Goal: Task Accomplishment & Management: Complete application form

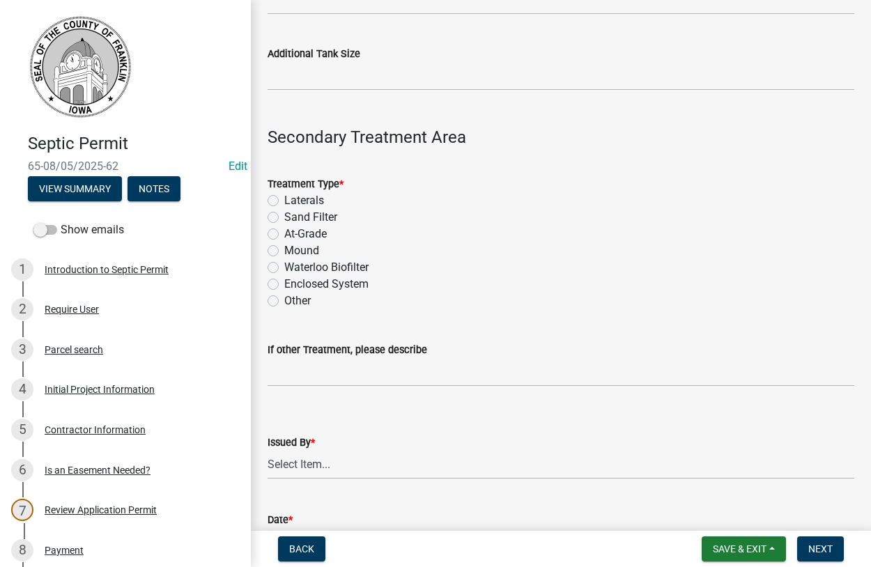
scroll to position [1191, 0]
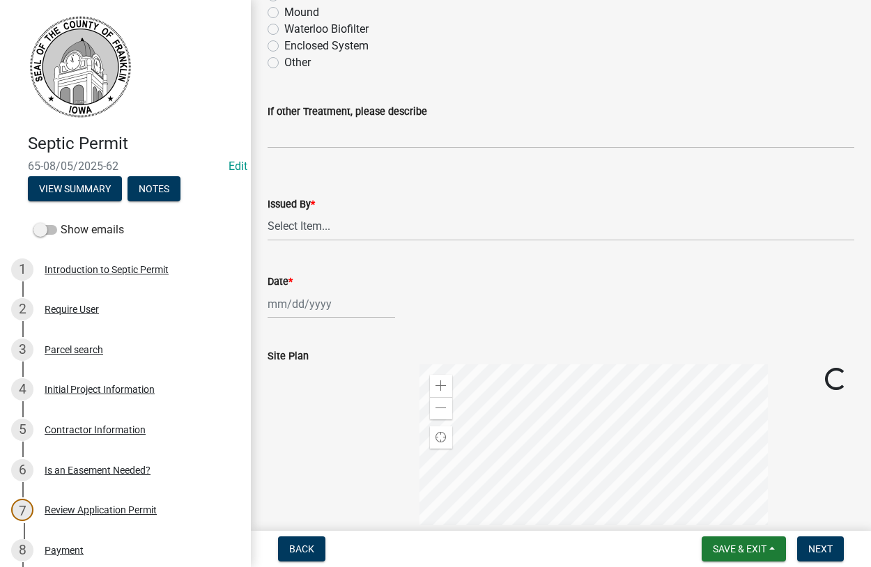
click at [301, 211] on div "Issued By *" at bounding box center [560, 204] width 587 height 17
click at [267, 212] on select "Select Item... [PERSON_NAME]" at bounding box center [560, 226] width 587 height 29
click option "[PERSON_NAME]" at bounding box center [0, 0] width 0 height 0
select select "d223b9f2-1ec7-4c53-82a9-76cd95b714db"
click at [303, 308] on input "Date *" at bounding box center [330, 304] width 127 height 29
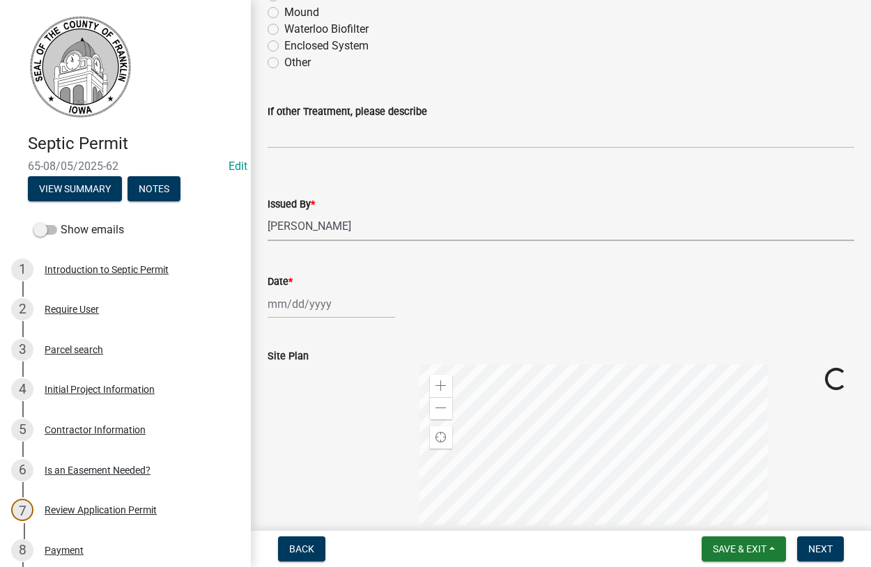
select select "8"
select select "2025"
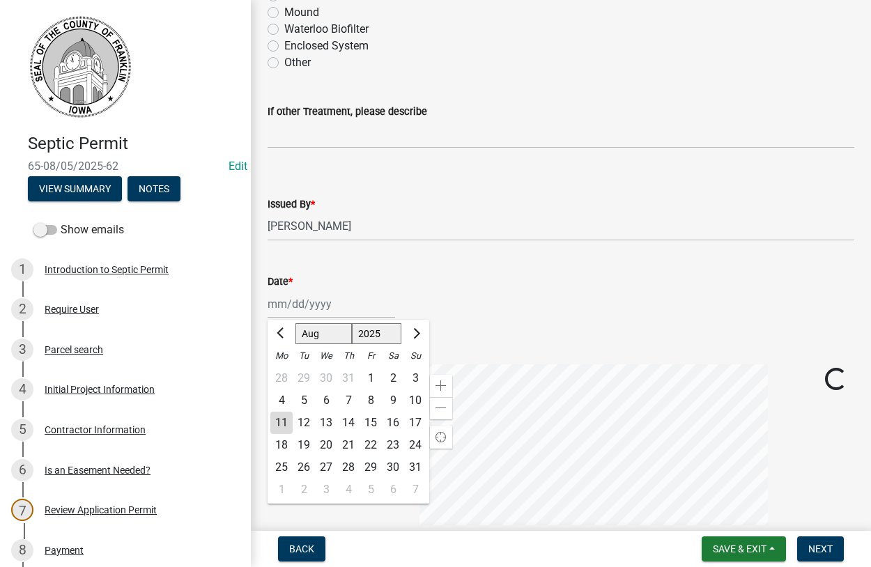
drag, startPoint x: 428, startPoint y: 201, endPoint x: 459, endPoint y: 181, distance: 37.3
click at [433, 198] on div "Issued By *" at bounding box center [560, 204] width 587 height 17
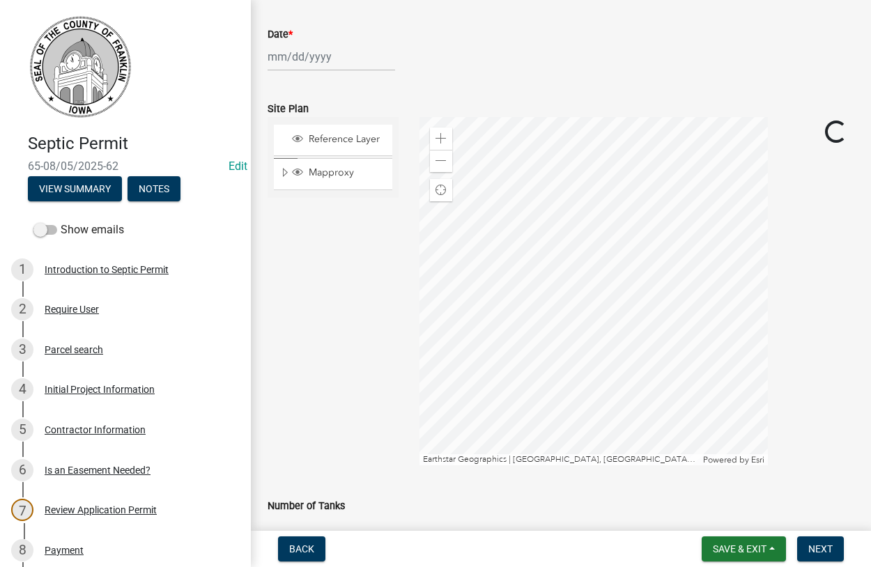
scroll to position [1386, 0]
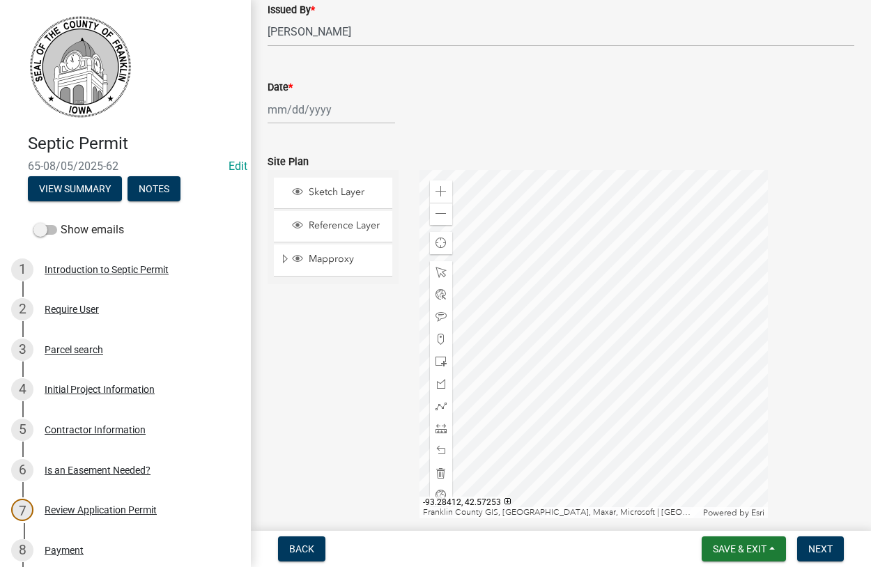
select select "8"
select select "2025"
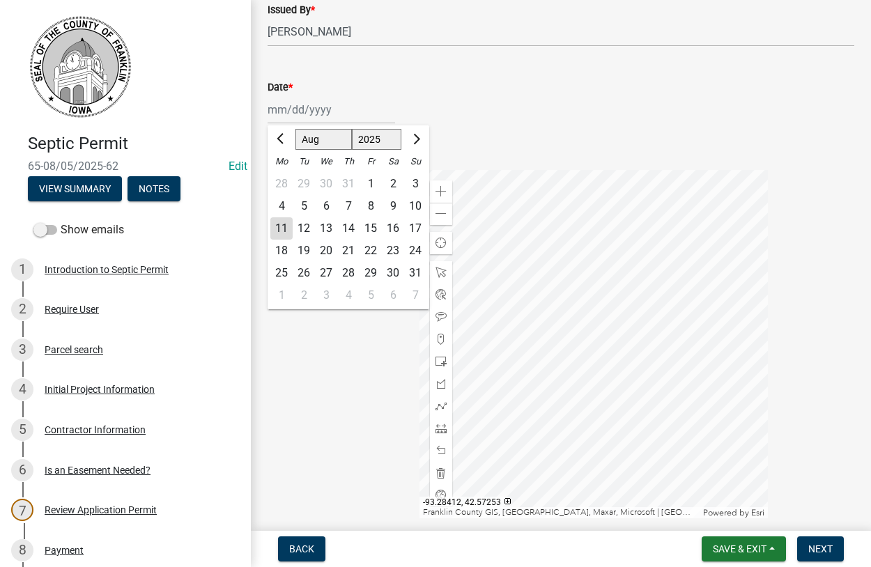
click at [305, 109] on input "Date *" at bounding box center [330, 109] width 127 height 29
click at [284, 205] on div "4" at bounding box center [281, 206] width 22 height 22
type input "[DATE]"
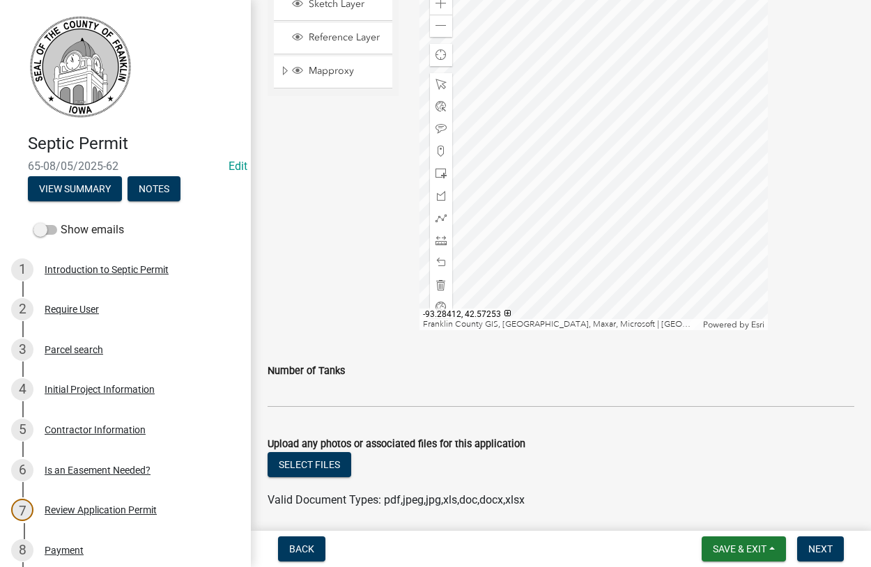
scroll to position [1624, 0]
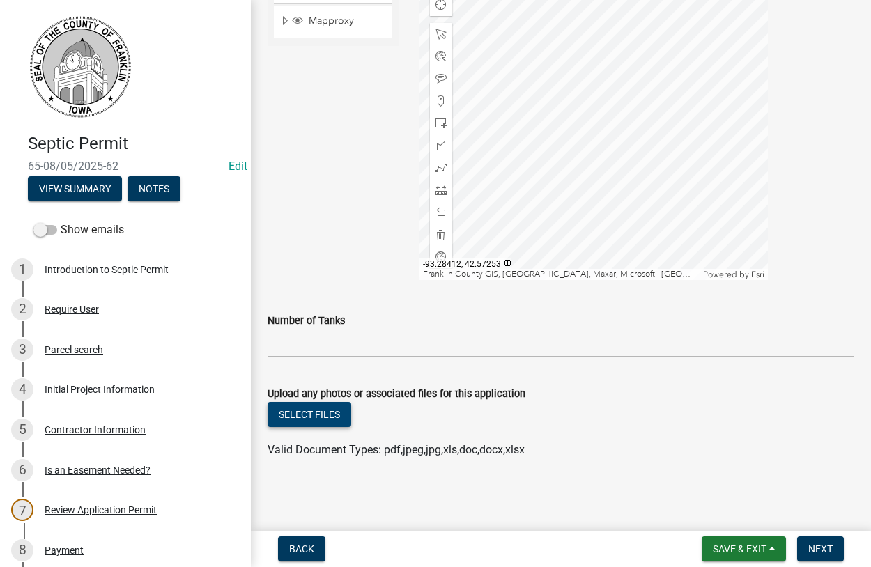
click at [314, 415] on button "Select files" at bounding box center [309, 414] width 84 height 25
click at [334, 417] on button "Select files" at bounding box center [309, 414] width 84 height 25
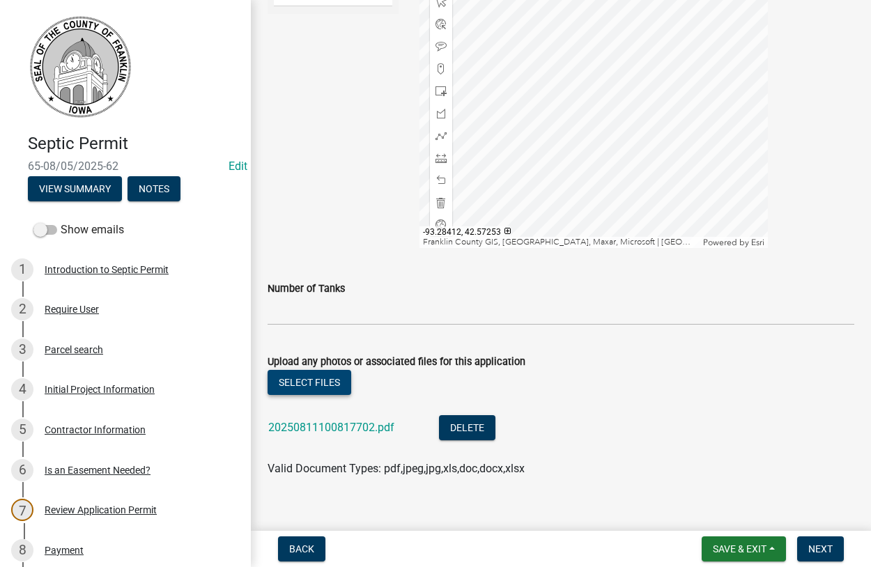
scroll to position [1675, 0]
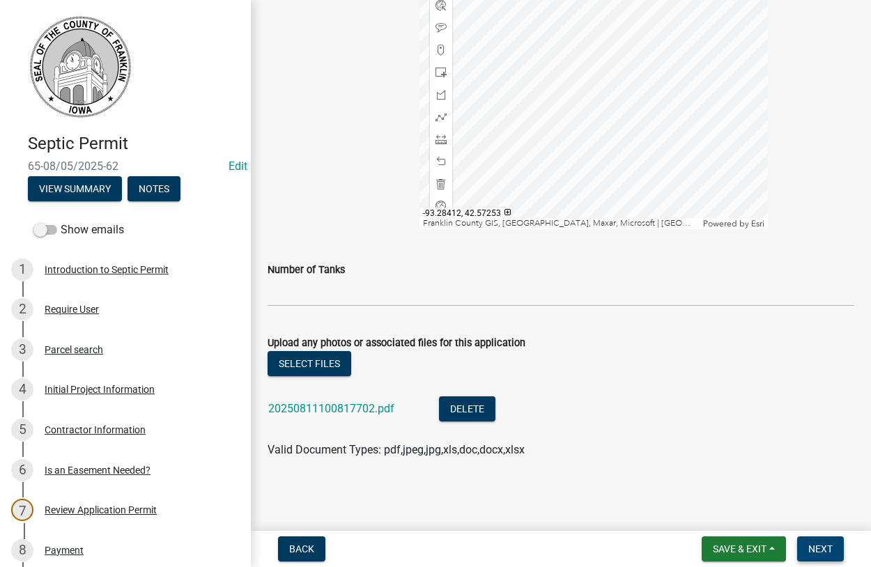
click at [815, 548] on span "Next" at bounding box center [820, 548] width 24 height 11
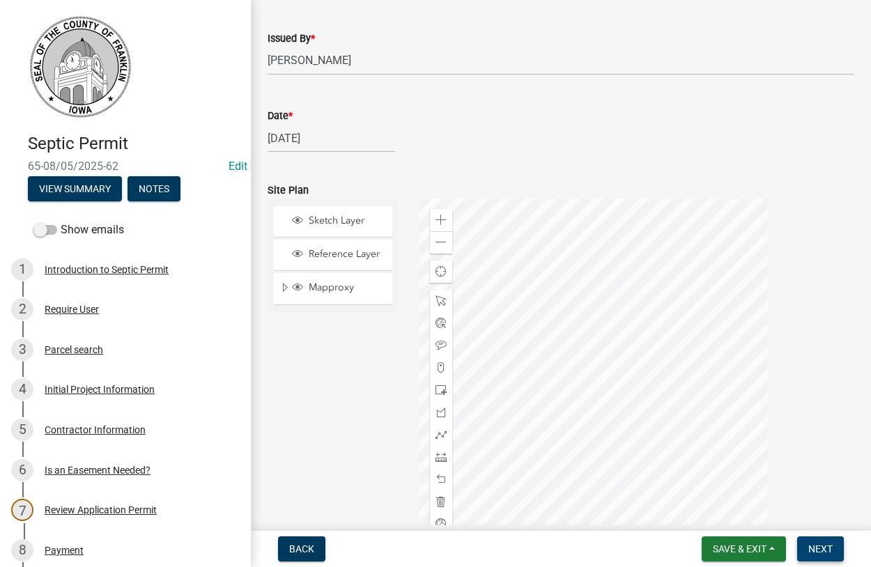
scroll to position [988, 0]
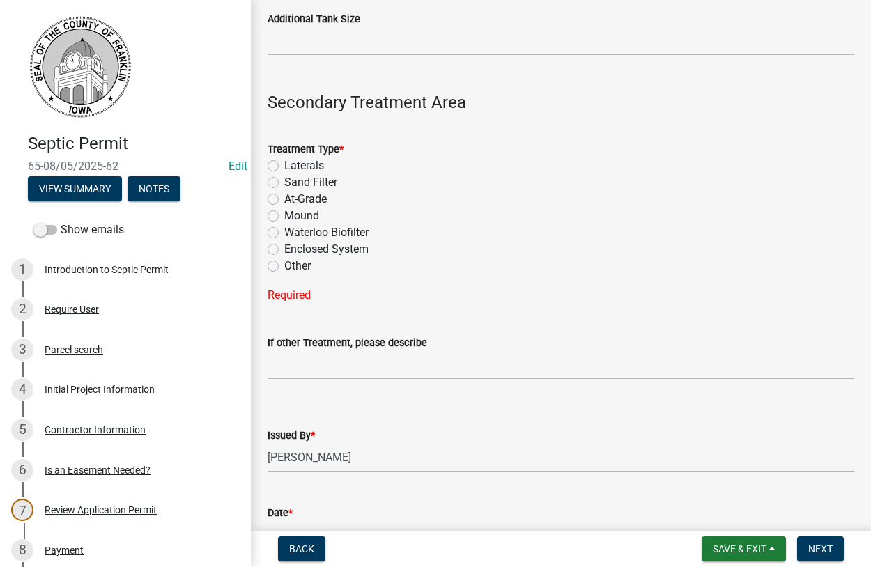
click at [284, 163] on label "Laterals" at bounding box center [304, 165] width 40 height 17
click at [284, 163] on input "Laterals" at bounding box center [288, 161] width 9 height 9
radio input "true"
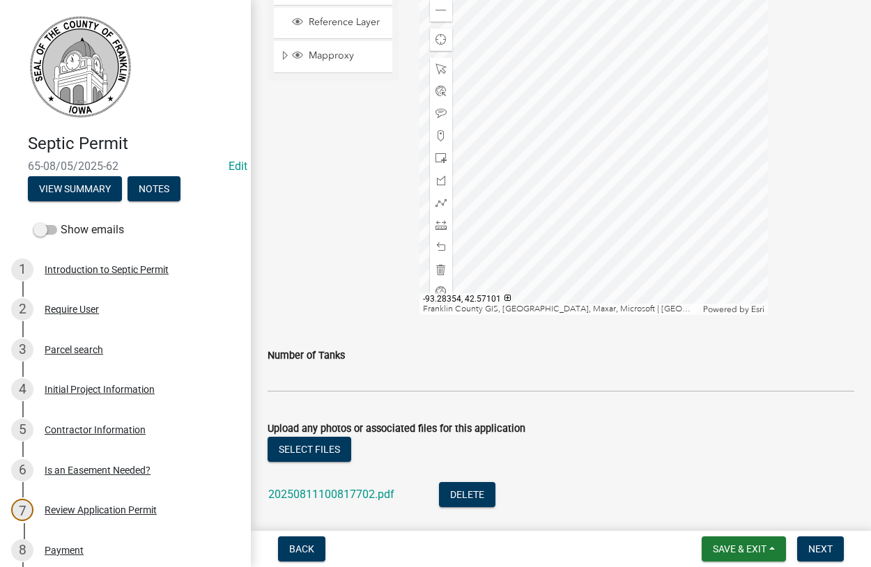
scroll to position [1675, 0]
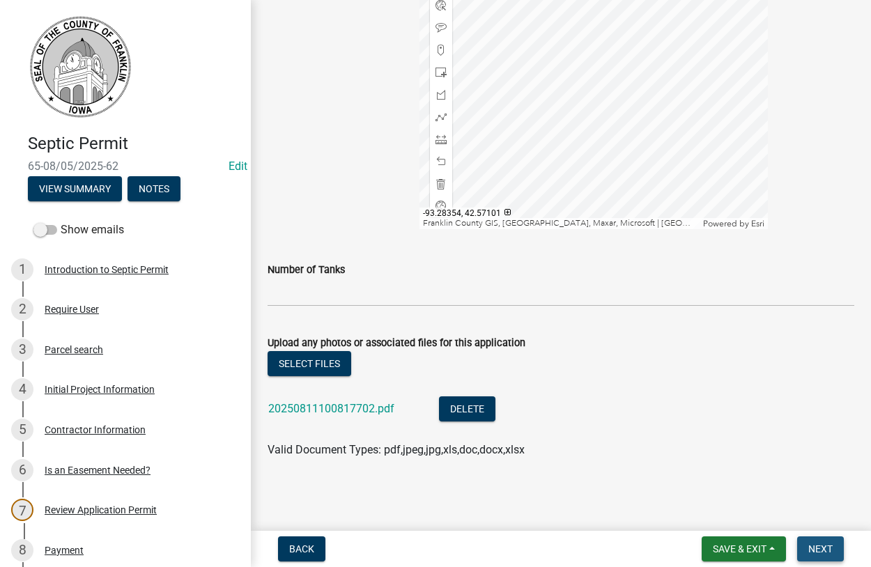
click at [818, 551] on span "Next" at bounding box center [820, 548] width 24 height 11
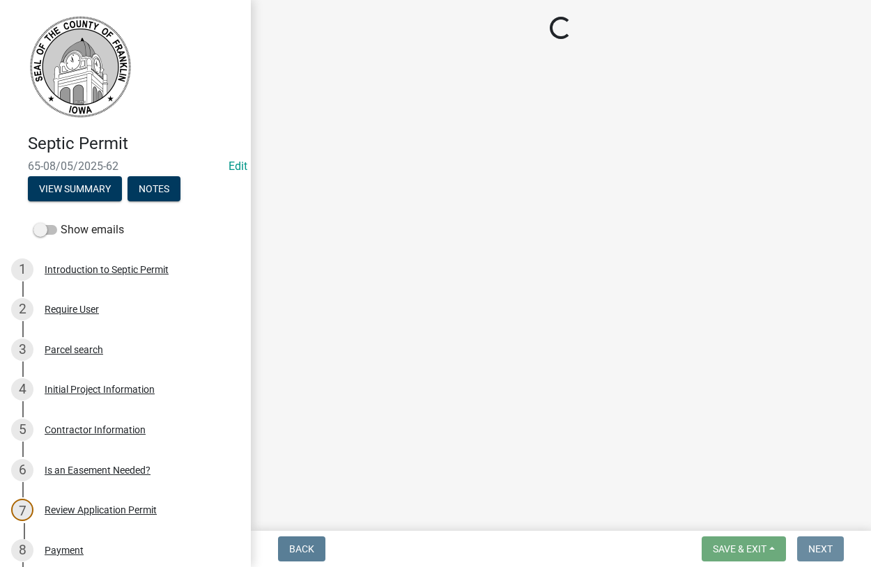
scroll to position [0, 0]
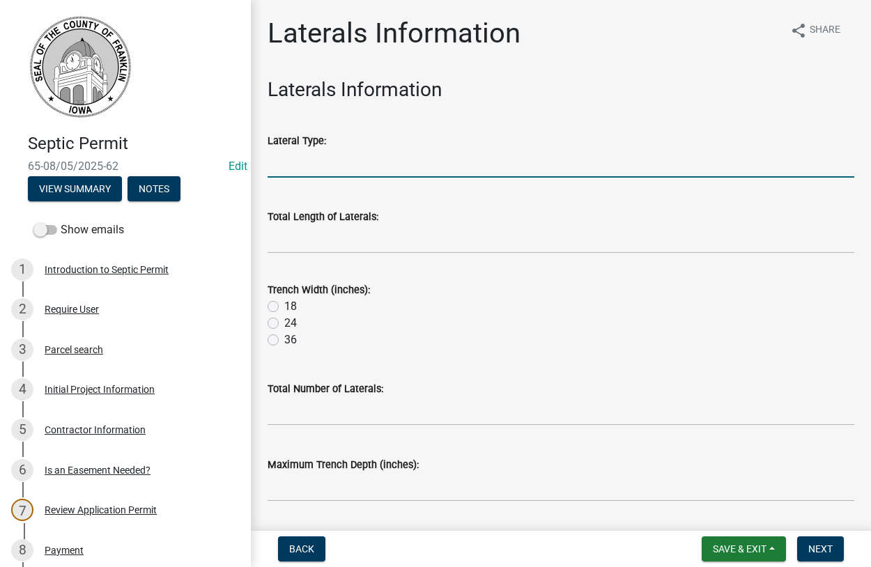
click at [325, 167] on input "Lateral Type:" at bounding box center [560, 163] width 587 height 29
type input "[PERSON_NAME]"
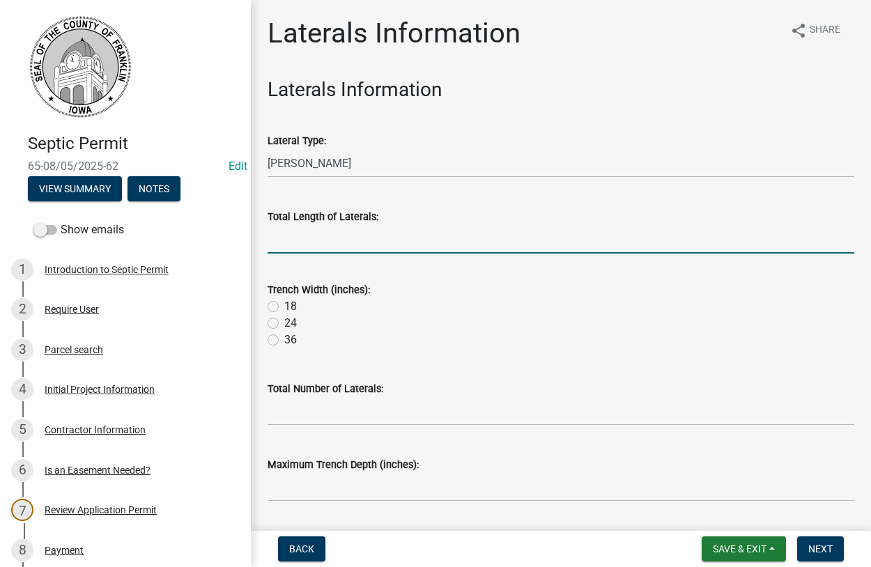
click at [359, 238] on input "Total Length of Laterals:" at bounding box center [560, 239] width 587 height 29
type input "352"
click at [284, 335] on label "36" at bounding box center [290, 340] width 13 height 17
click at [284, 335] on input "36" at bounding box center [288, 336] width 9 height 9
radio input "true"
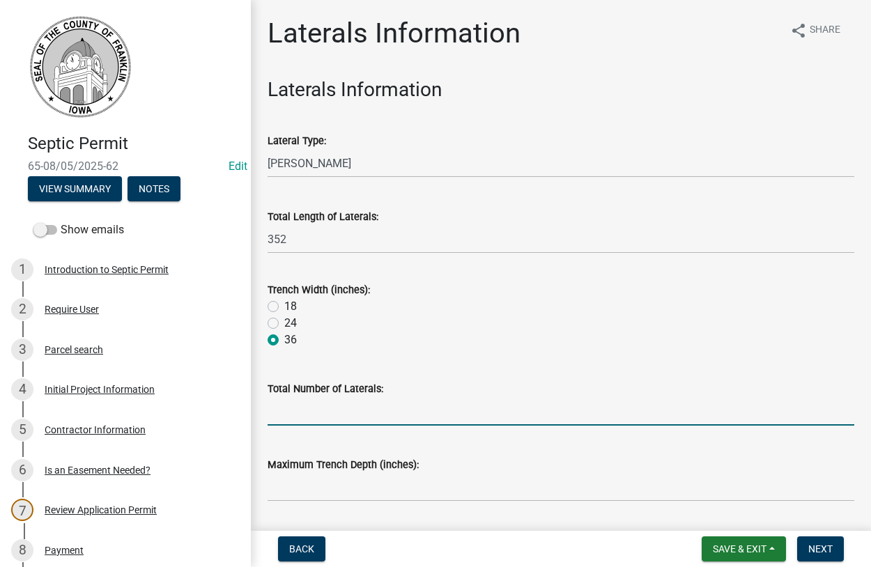
drag, startPoint x: 321, startPoint y: 419, endPoint x: 329, endPoint y: 418, distance: 7.7
click at [326, 419] on input "Total Number of Laterals:" at bounding box center [560, 411] width 587 height 29
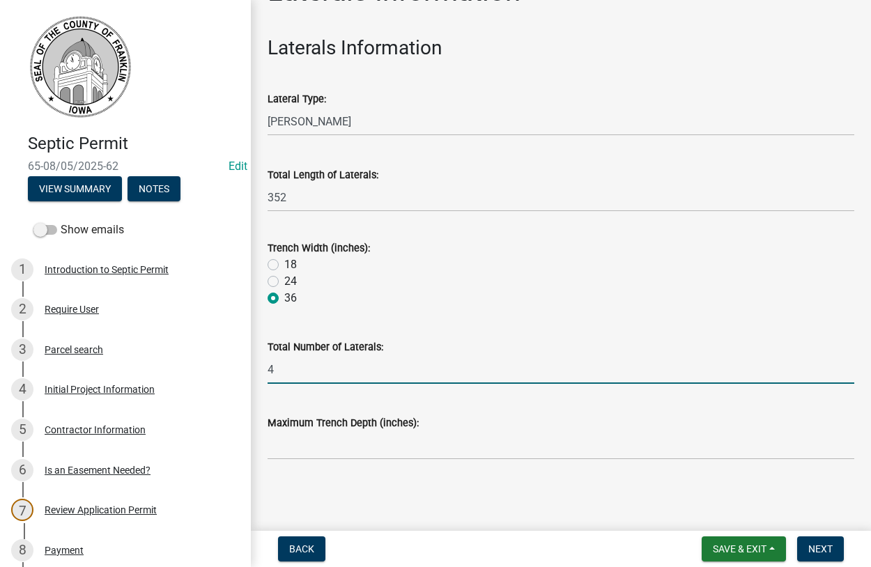
type input "4"
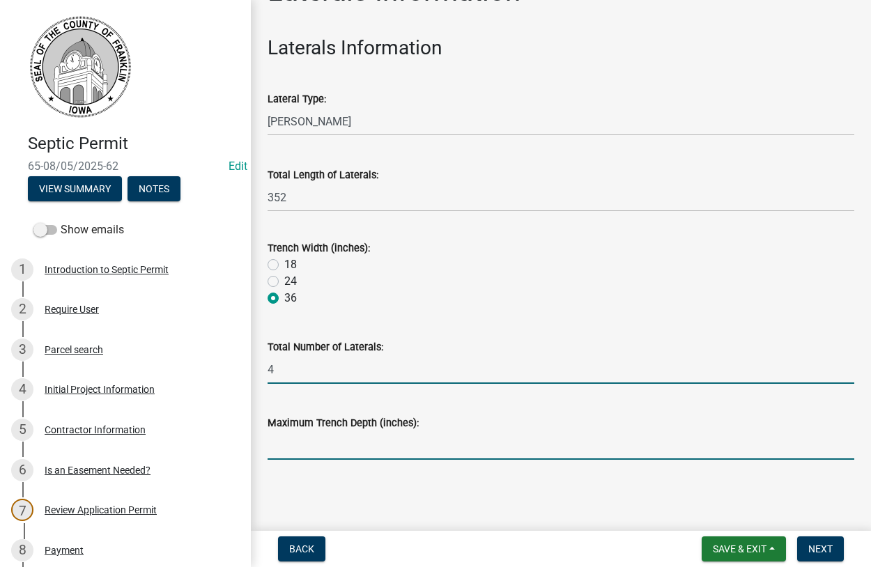
click at [301, 444] on input "Maximum Trench Depth (inches):" at bounding box center [560, 445] width 587 height 29
type input "24"
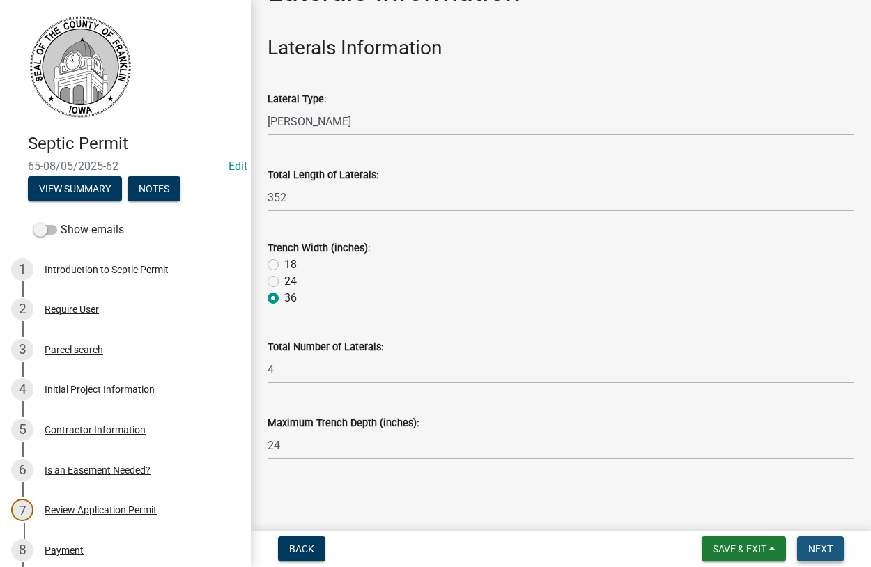
click at [829, 553] on span "Next" at bounding box center [820, 548] width 24 height 11
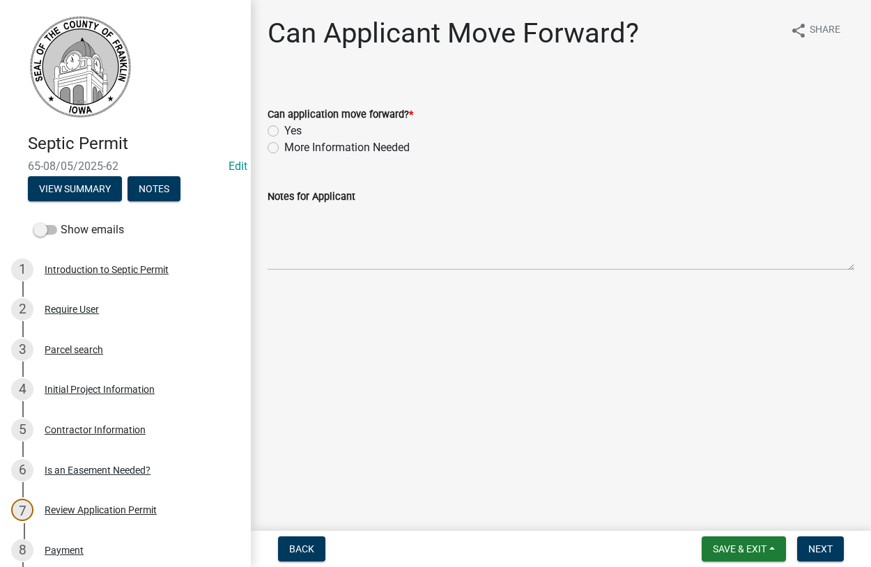
click at [284, 129] on label "Yes" at bounding box center [292, 131] width 17 height 17
click at [284, 129] on input "Yes" at bounding box center [288, 127] width 9 height 9
radio input "true"
drag, startPoint x: 819, startPoint y: 546, endPoint x: 802, endPoint y: 537, distance: 19.6
click at [818, 544] on span "Next" at bounding box center [820, 548] width 24 height 11
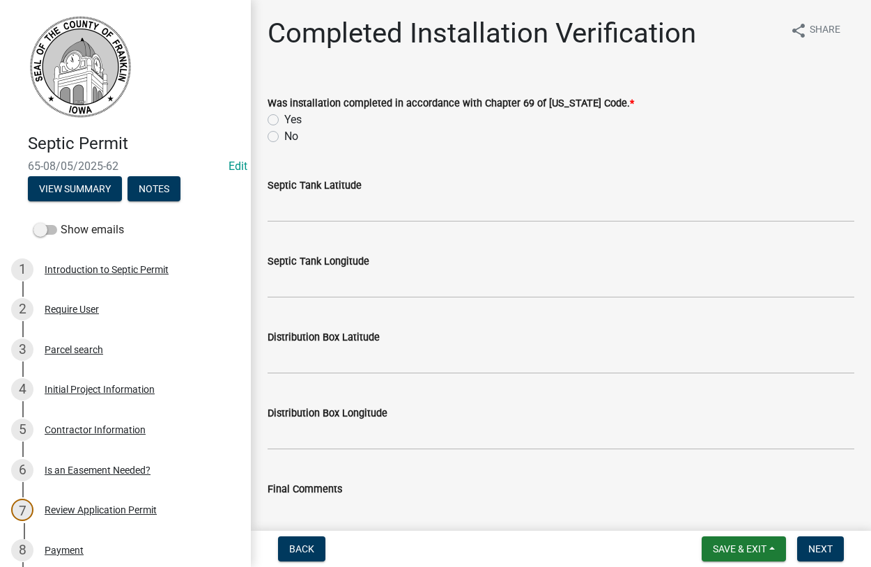
click at [284, 115] on label "Yes" at bounding box center [292, 119] width 17 height 17
click at [284, 115] on input "Yes" at bounding box center [288, 115] width 9 height 9
radio input "true"
click at [336, 217] on input "Septic Tank Latitude" at bounding box center [560, 208] width 587 height 29
type input "42.5713723"
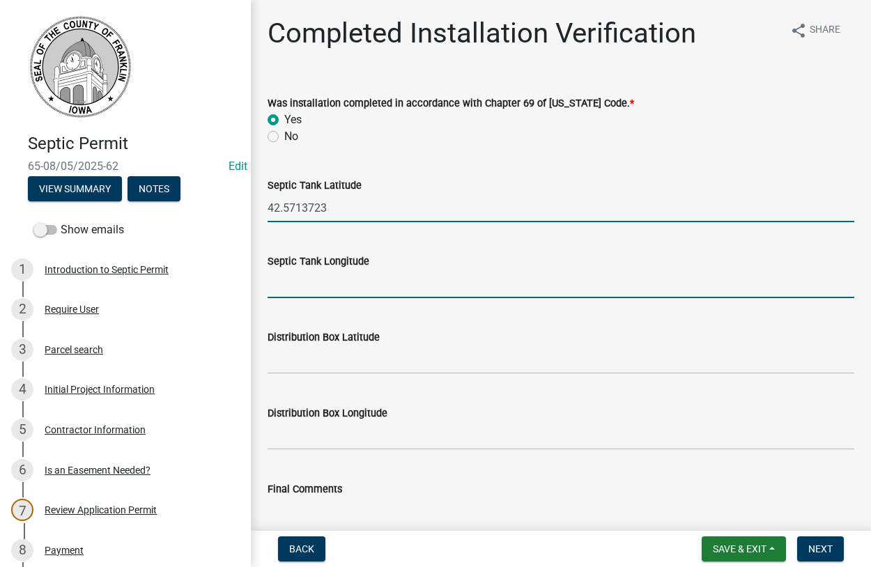
click at [314, 289] on input "Septic Tank Longitude" at bounding box center [560, 284] width 587 height 29
type input "-93.2832469"
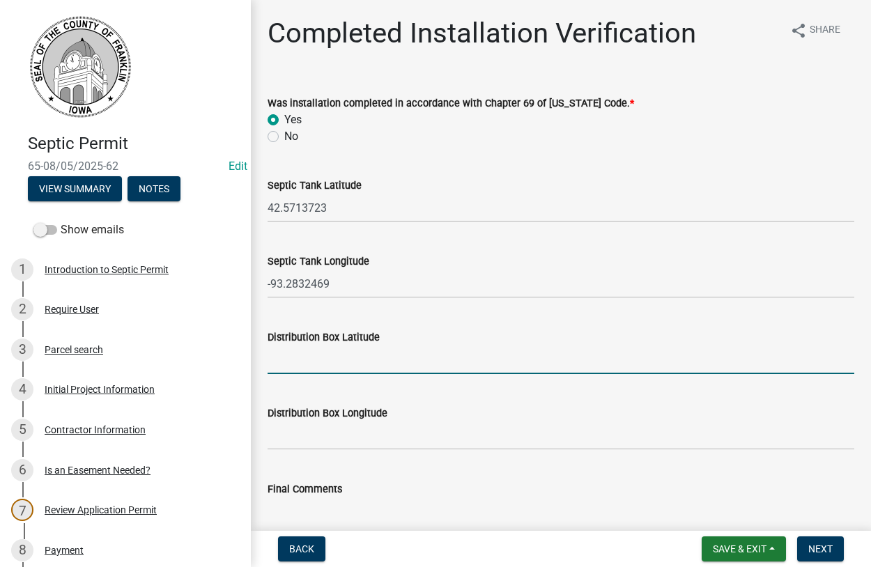
click at [311, 359] on input "Distribution Box Latitude" at bounding box center [560, 360] width 587 height 29
type input "42.5713165"
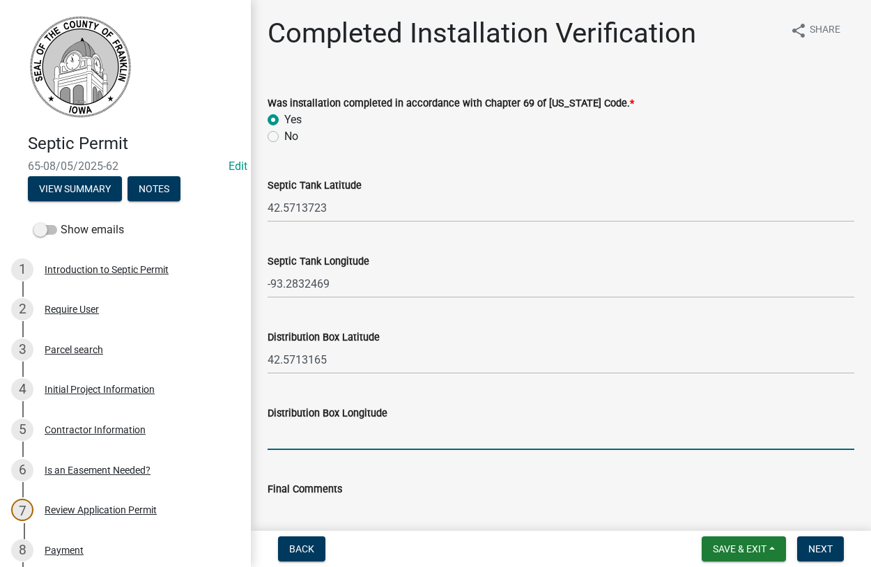
click at [303, 430] on input "Distribution Box Longitude" at bounding box center [560, 435] width 587 height 29
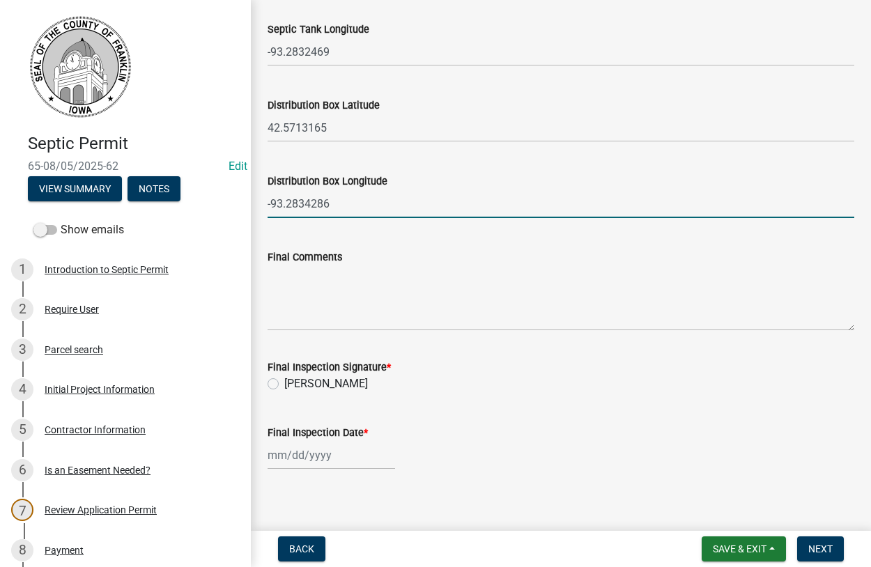
scroll to position [238, 0]
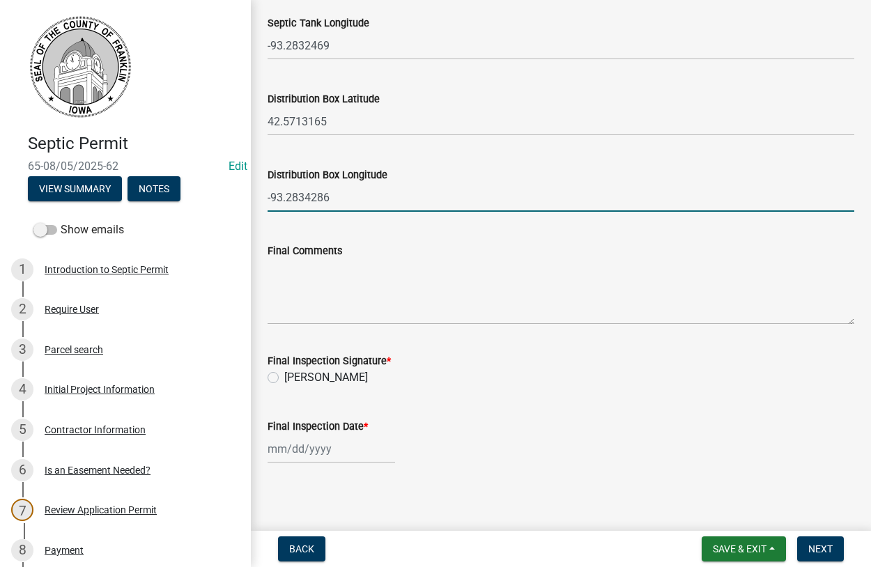
type input "-93.2834286"
click at [284, 377] on label "[PERSON_NAME]" at bounding box center [326, 377] width 84 height 17
click at [284, 377] on input "[PERSON_NAME]" at bounding box center [288, 373] width 9 height 9
radio input "true"
select select "8"
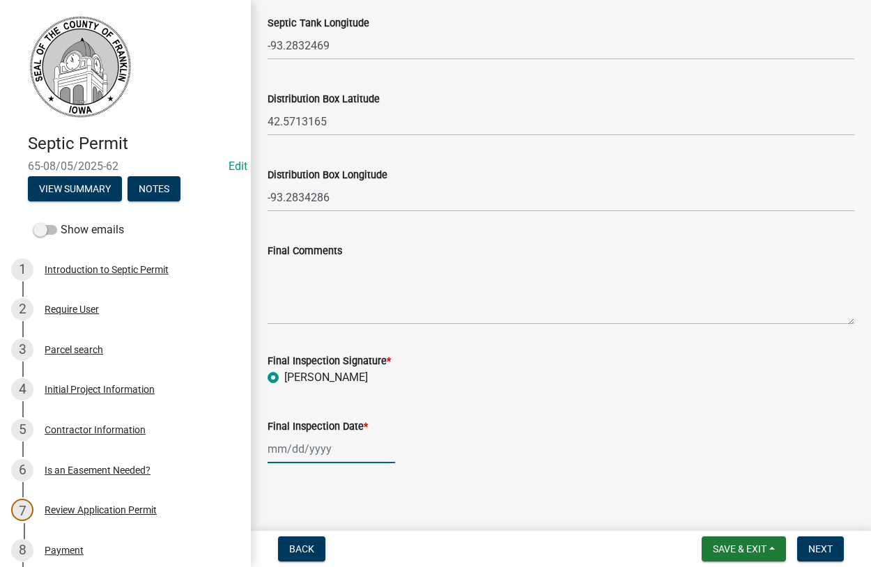
select select "2025"
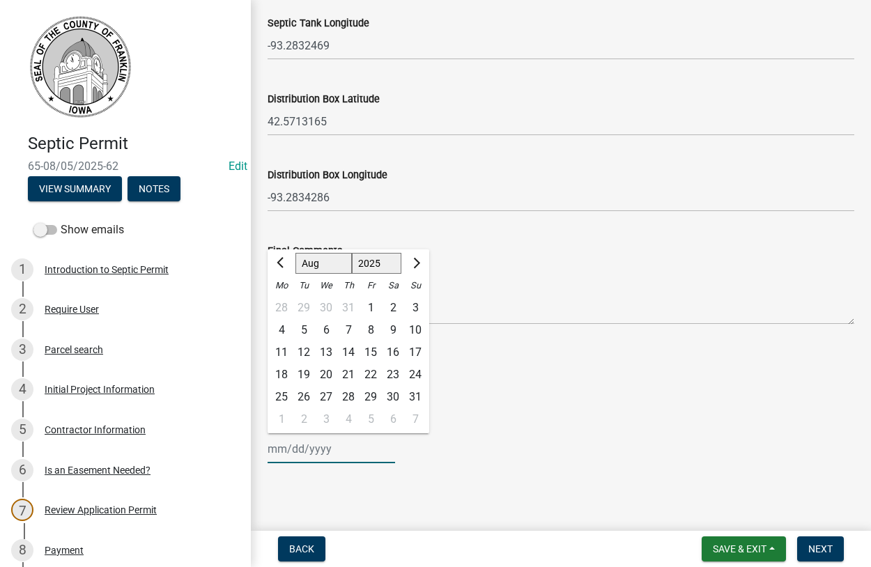
click at [304, 458] on input "Final Inspection Date *" at bounding box center [330, 449] width 127 height 29
click at [306, 327] on div "5" at bounding box center [304, 330] width 22 height 22
type input "[DATE]"
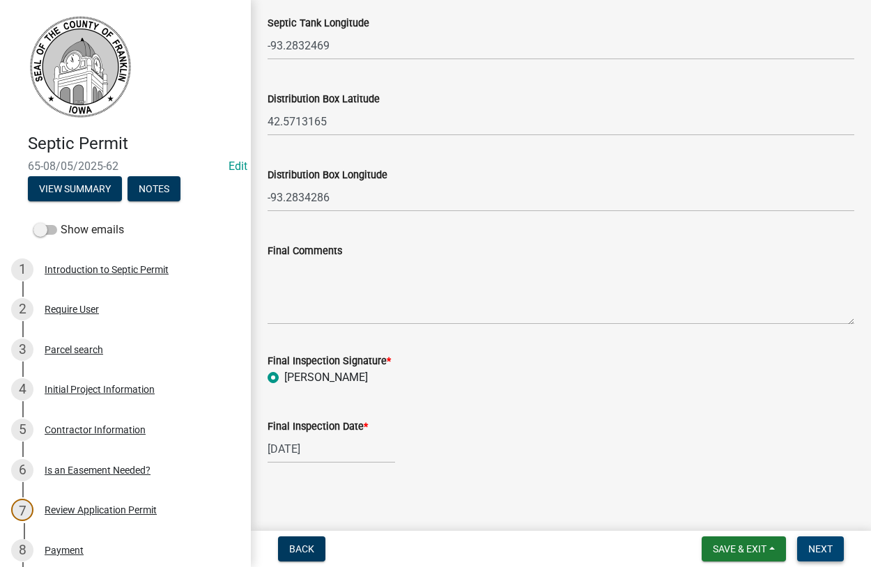
click at [819, 548] on span "Next" at bounding box center [820, 548] width 24 height 11
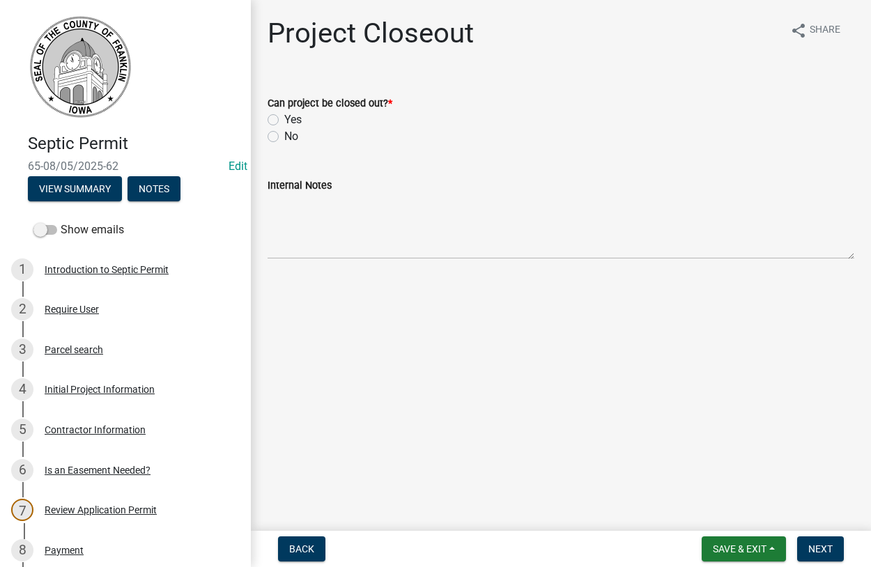
click at [284, 118] on label "Yes" at bounding box center [292, 119] width 17 height 17
click at [284, 118] on input "Yes" at bounding box center [288, 115] width 9 height 9
radio input "true"
click at [812, 547] on span "Next" at bounding box center [820, 548] width 24 height 11
